Goal: Information Seeking & Learning: Learn about a topic

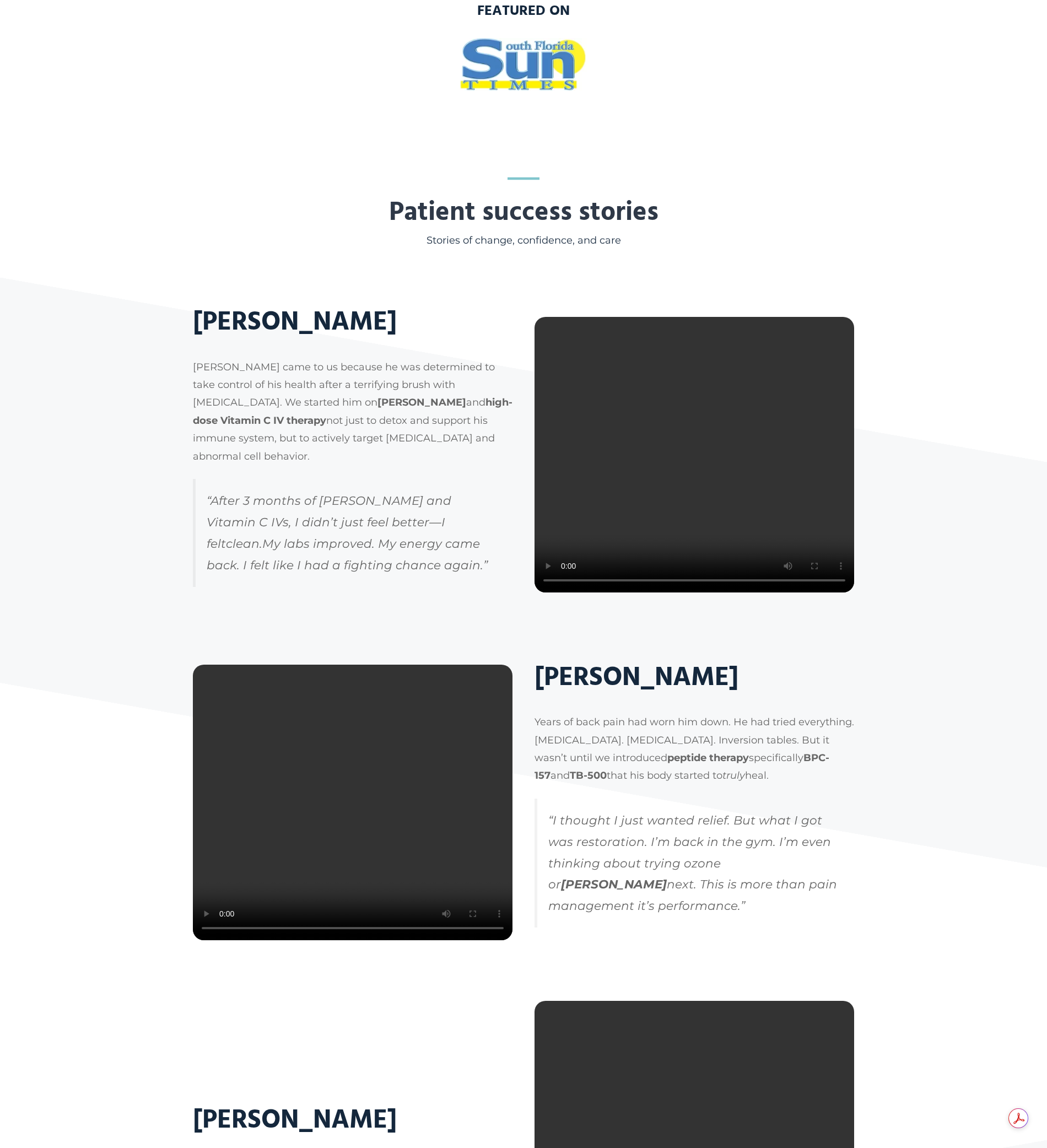
scroll to position [878, 0]
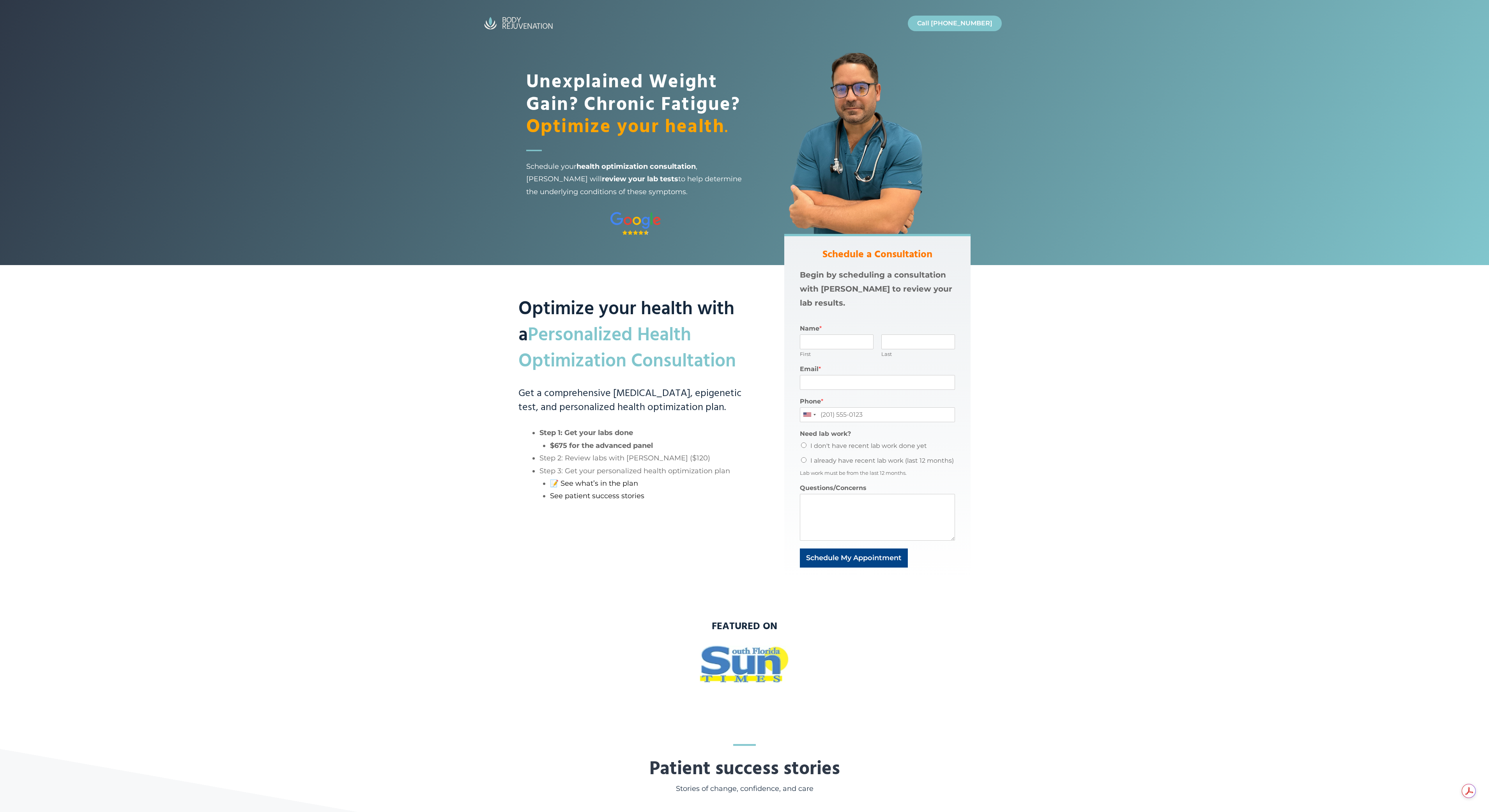
click at [557, 537] on div "Optimize your health with a Personalized Health Optimization Consultation Get a…" at bounding box center [636, 407] width 235 height 347
click at [587, 481] on link "📝 See what’s in the plan" at bounding box center [594, 483] width 88 height 9
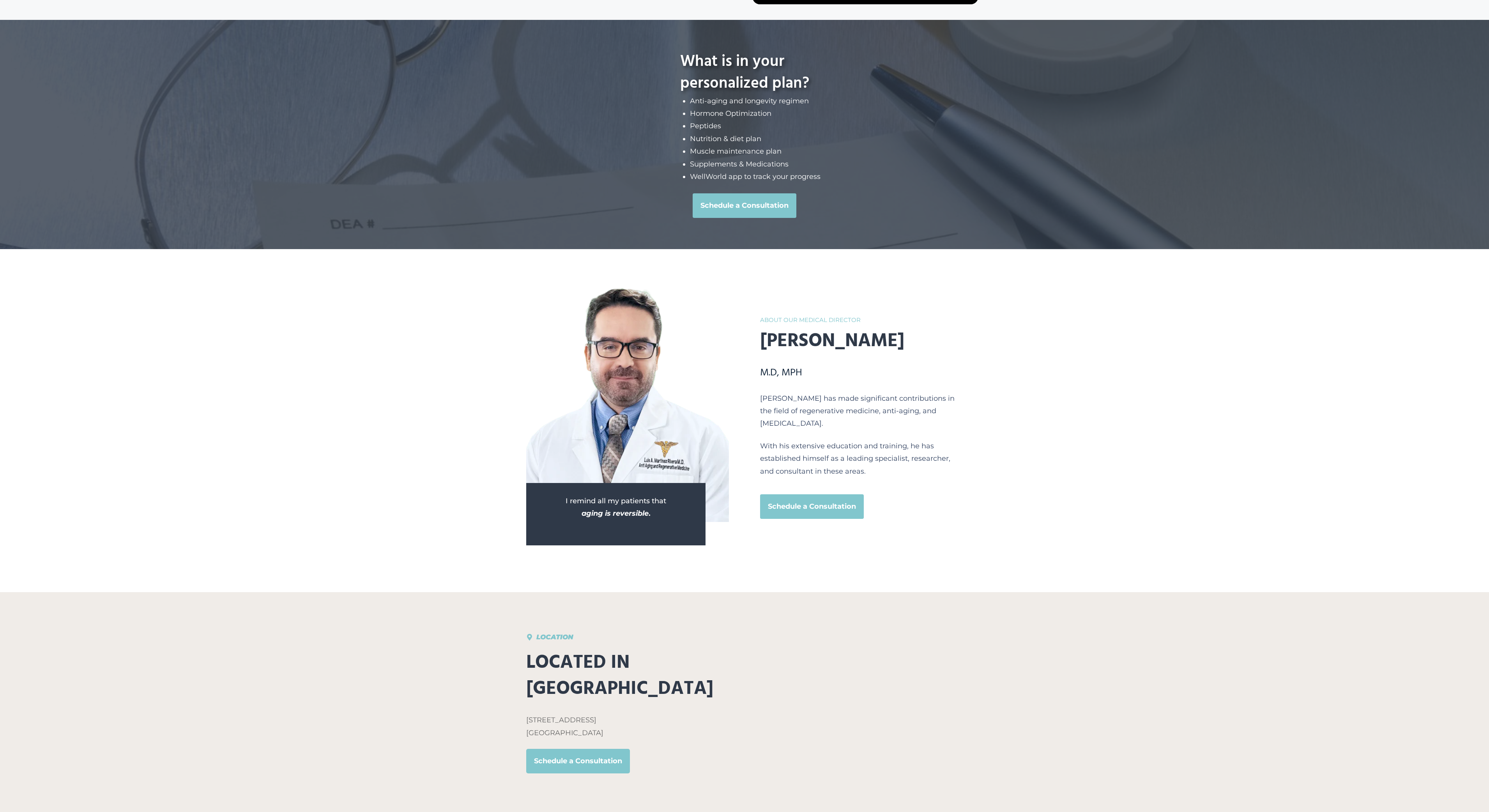
scroll to position [1477, 0]
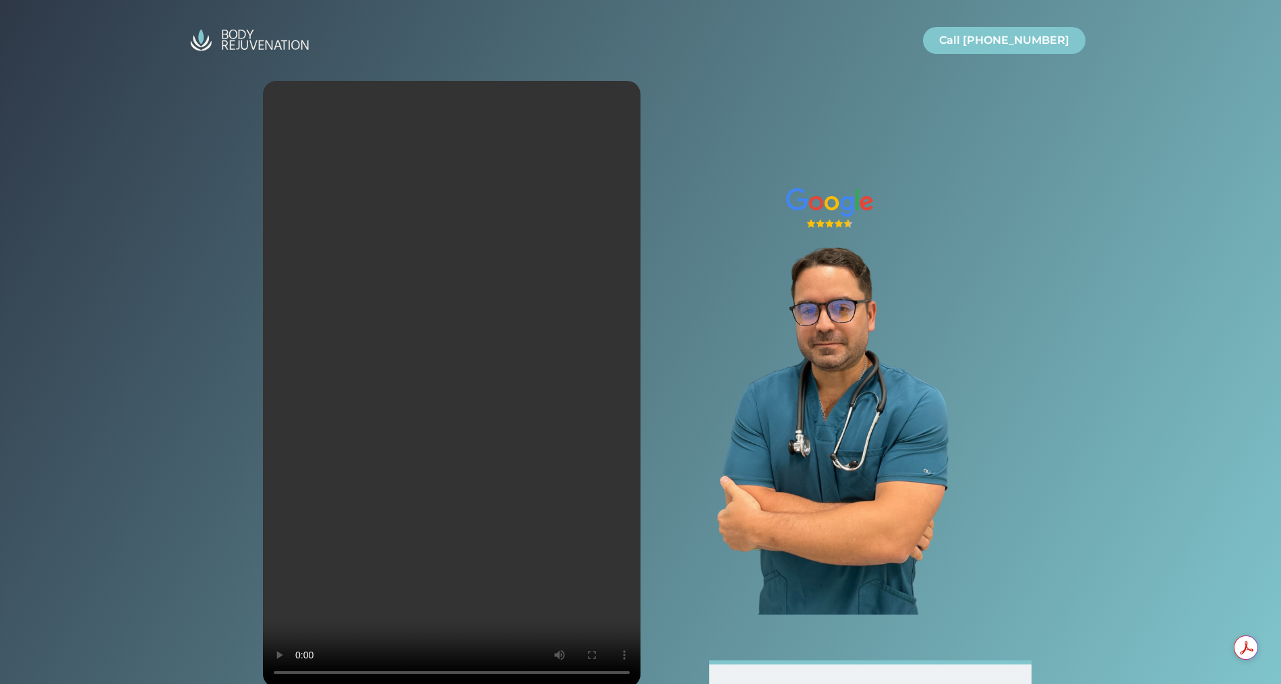
click at [228, 558] on div at bounding box center [640, 357] width 1281 height 715
